Goal: Navigation & Orientation: Find specific page/section

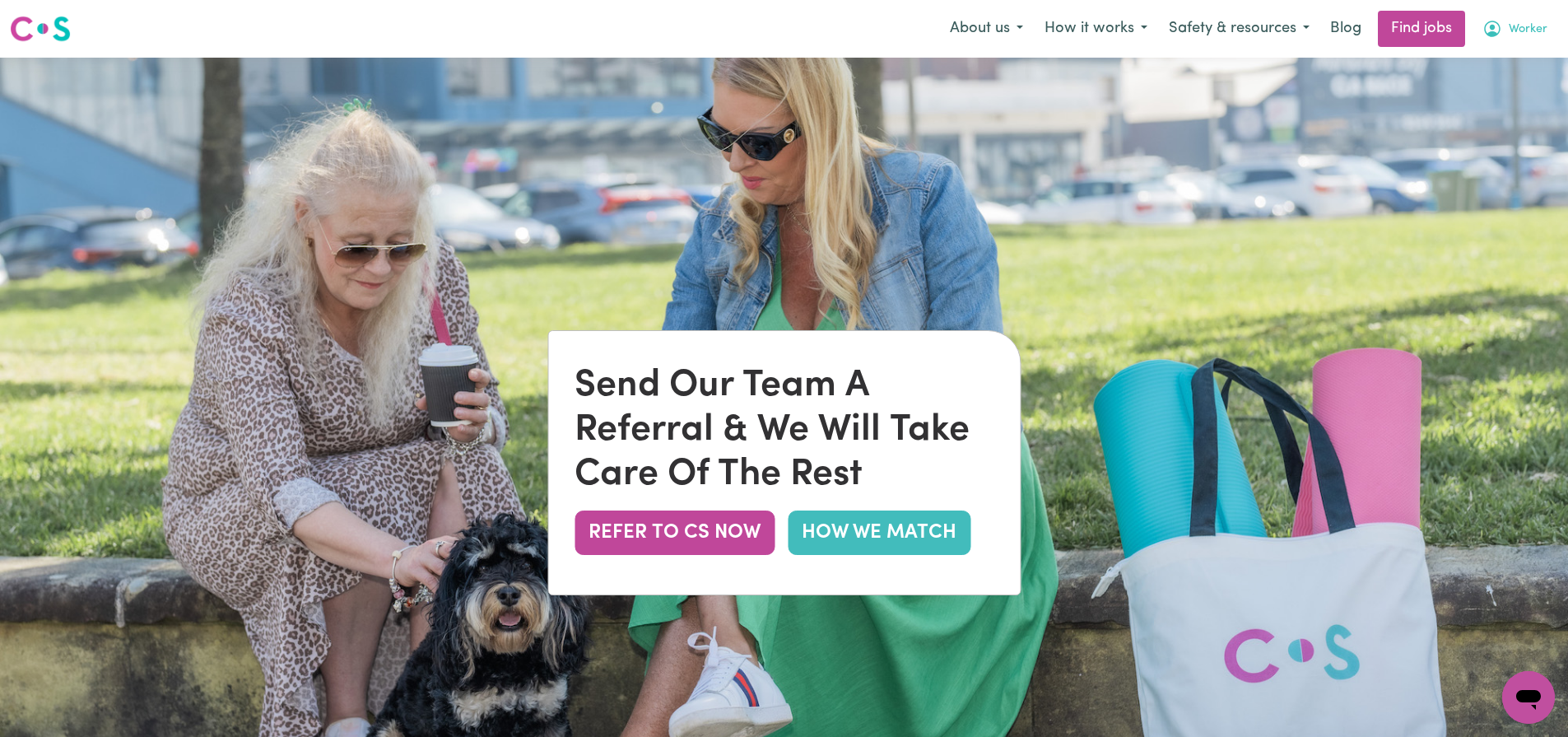
drag, startPoint x: 1522, startPoint y: 31, endPoint x: 1528, endPoint y: 43, distance: 13.4
click at [1523, 31] on span "Worker" at bounding box center [1528, 29] width 38 height 18
click at [1474, 121] on link "Logout" at bounding box center [1493, 126] width 130 height 31
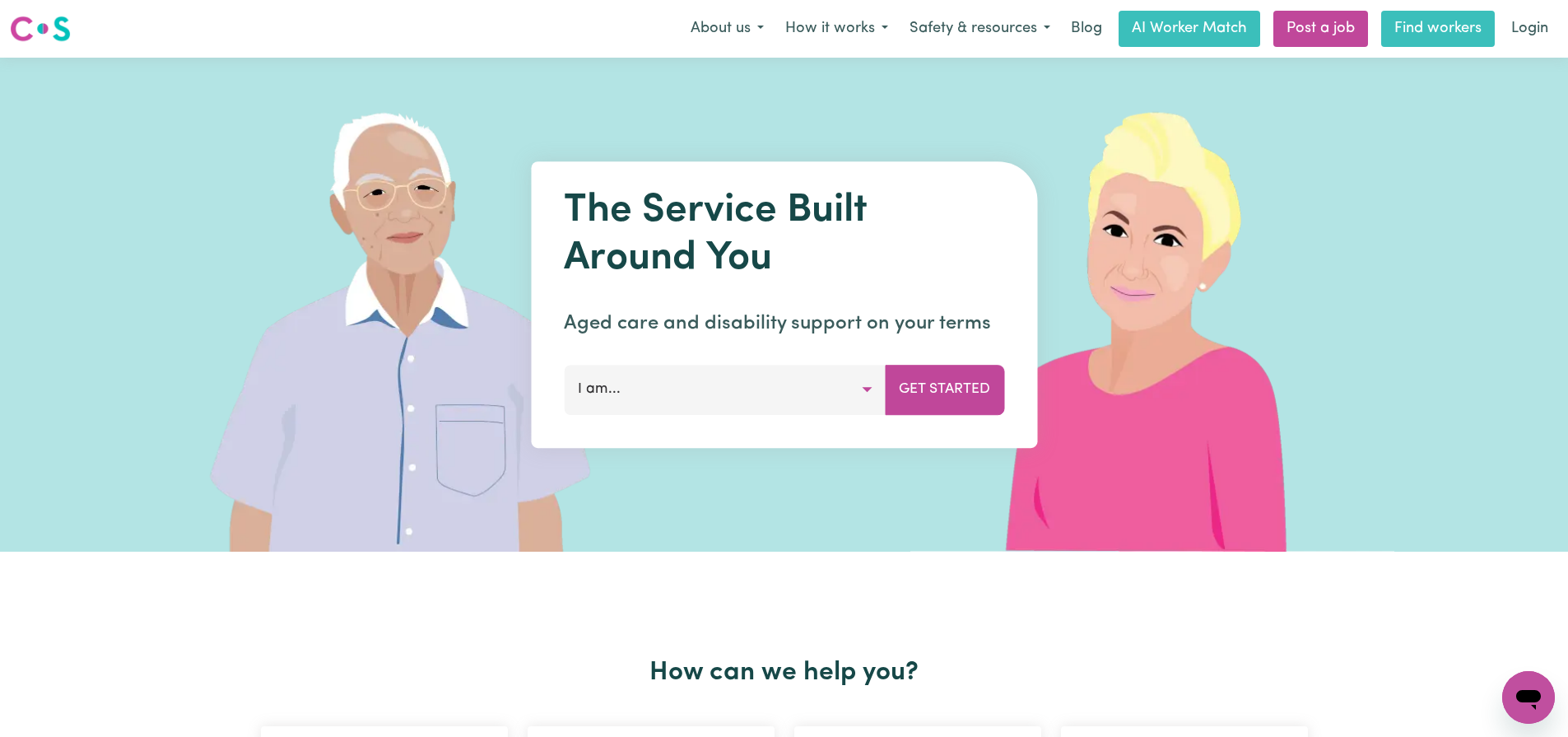
click at [1411, 27] on link "Find workers" at bounding box center [1438, 29] width 113 height 37
